Goal: Navigation & Orientation: Find specific page/section

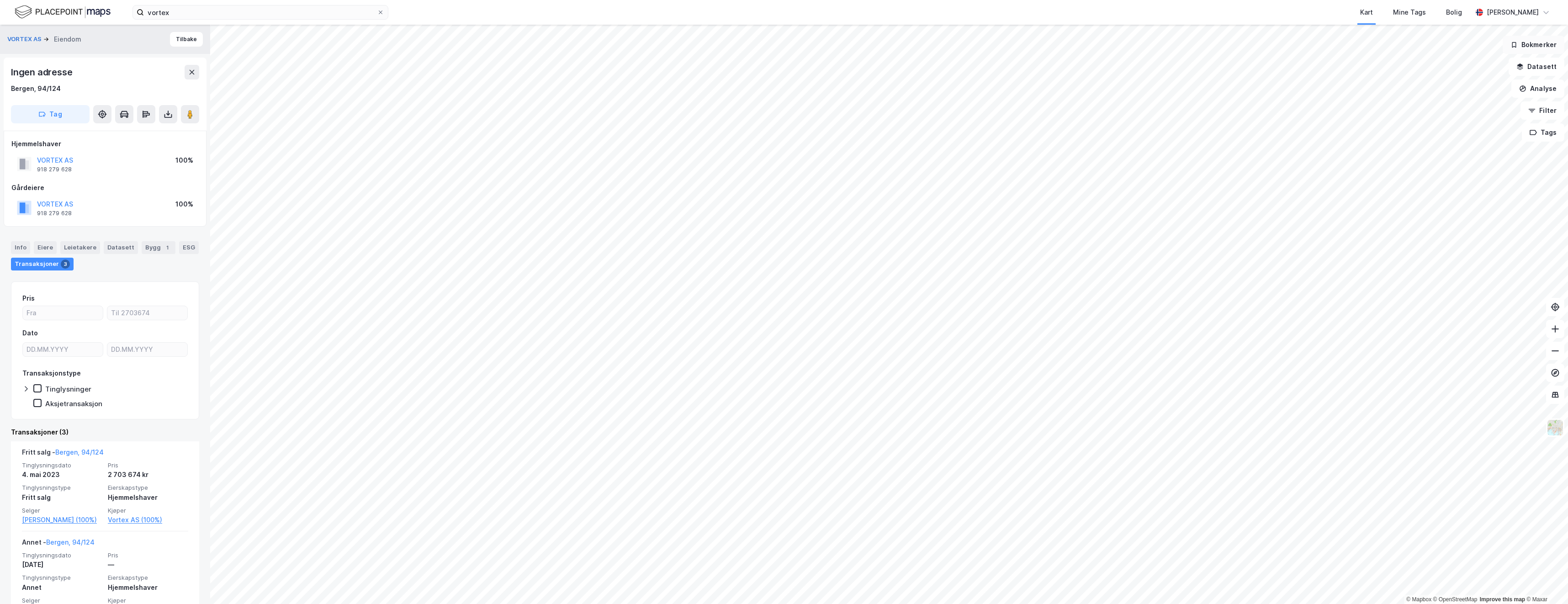
click at [1542, 49] on button "Bokmerker" at bounding box center [1533, 45] width 61 height 18
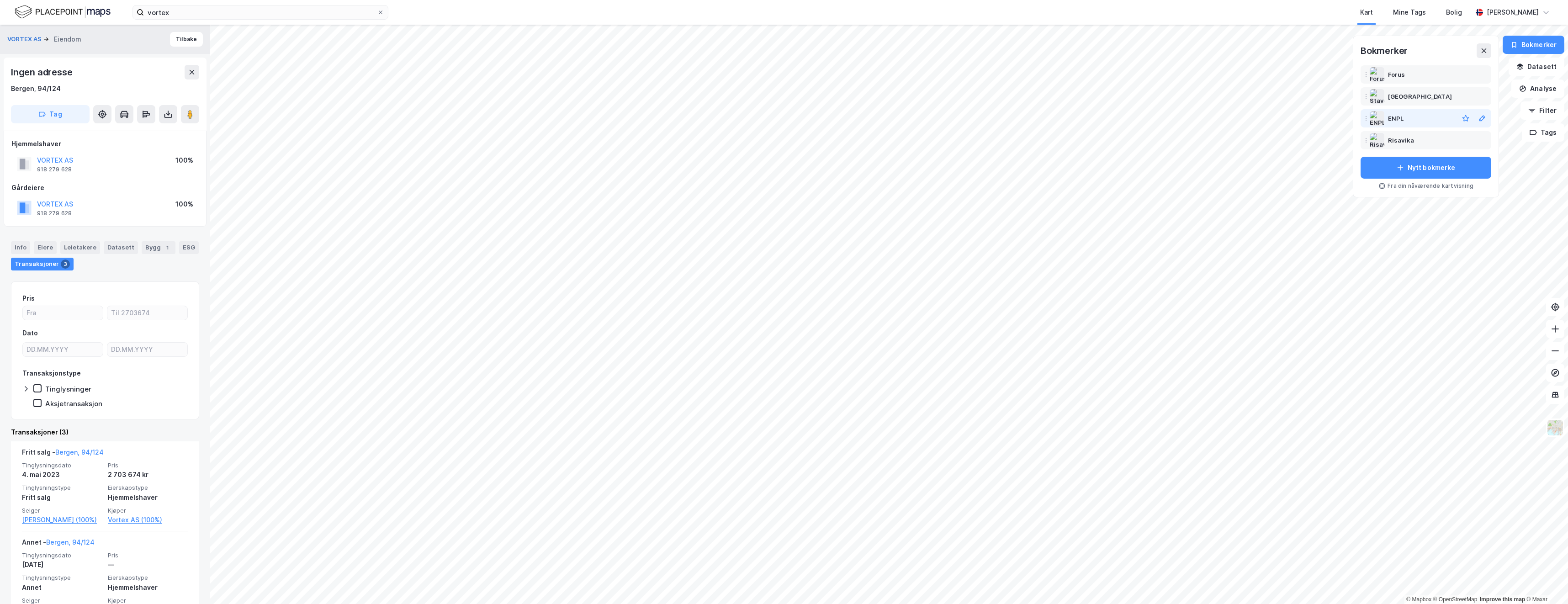
click at [1398, 120] on div "ENPL" at bounding box center [1396, 118] width 16 height 11
